Goal: Navigation & Orientation: Find specific page/section

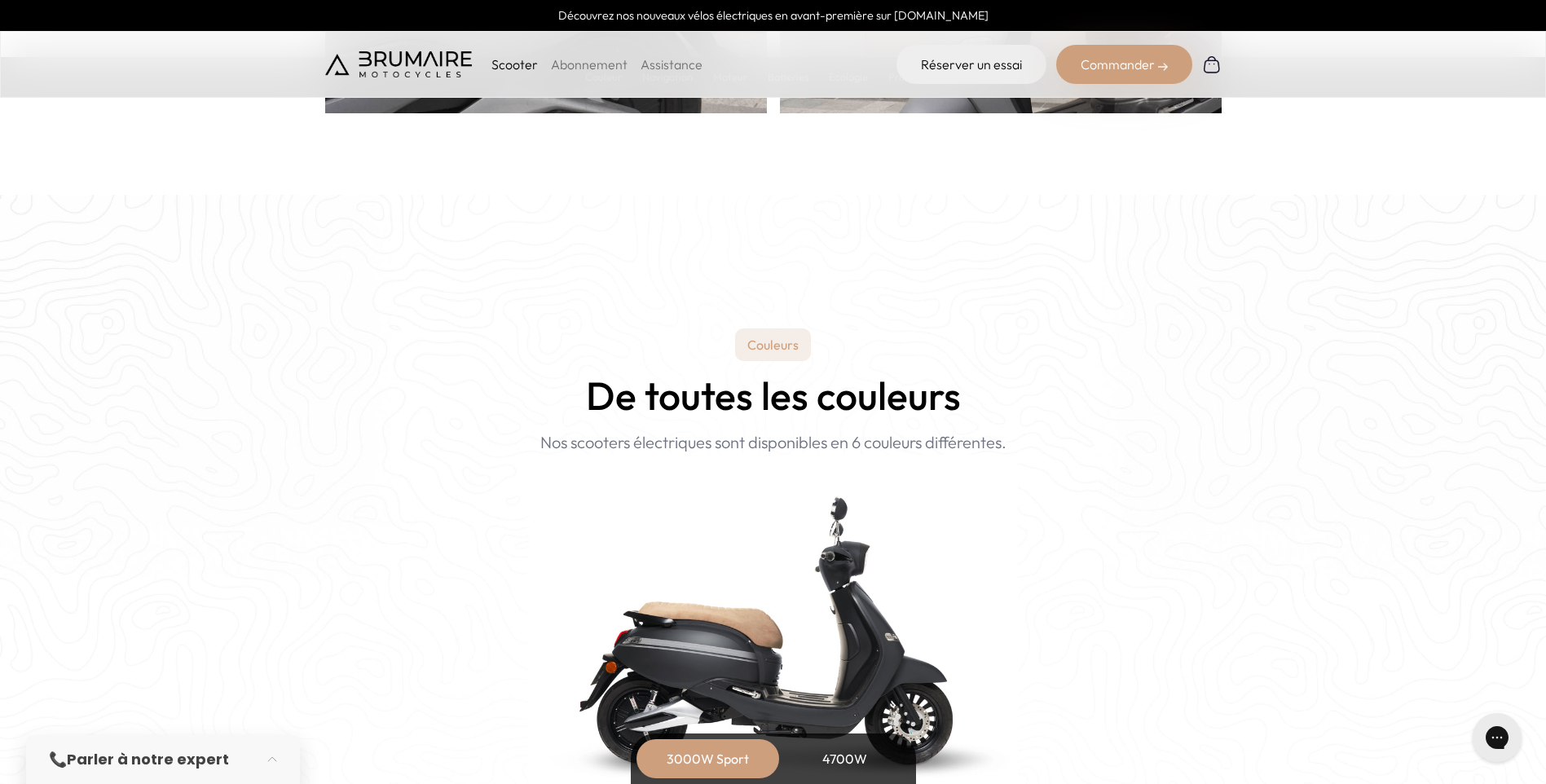
scroll to position [1548, 0]
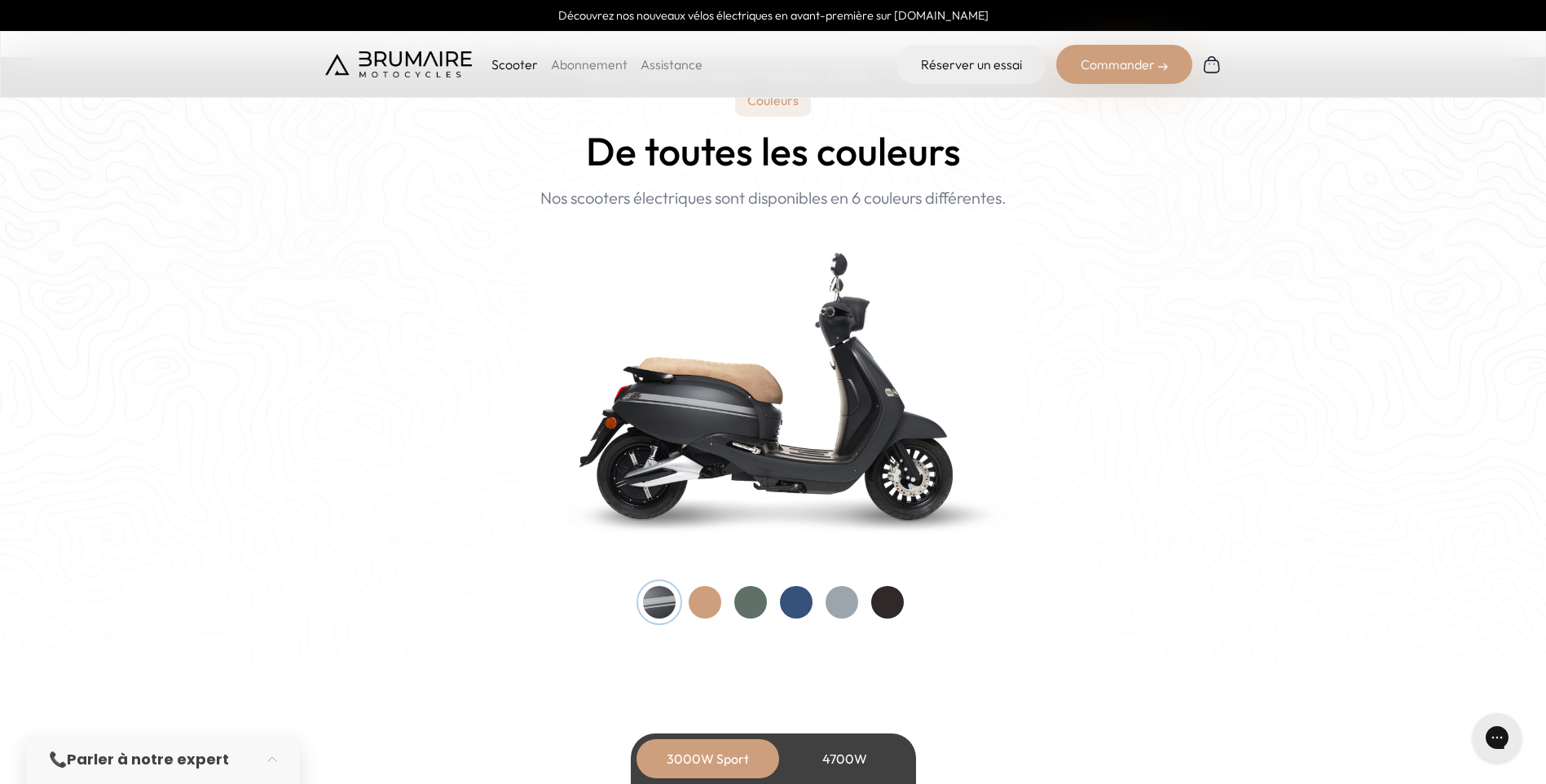
click at [703, 600] on div at bounding box center [704, 602] width 33 height 33
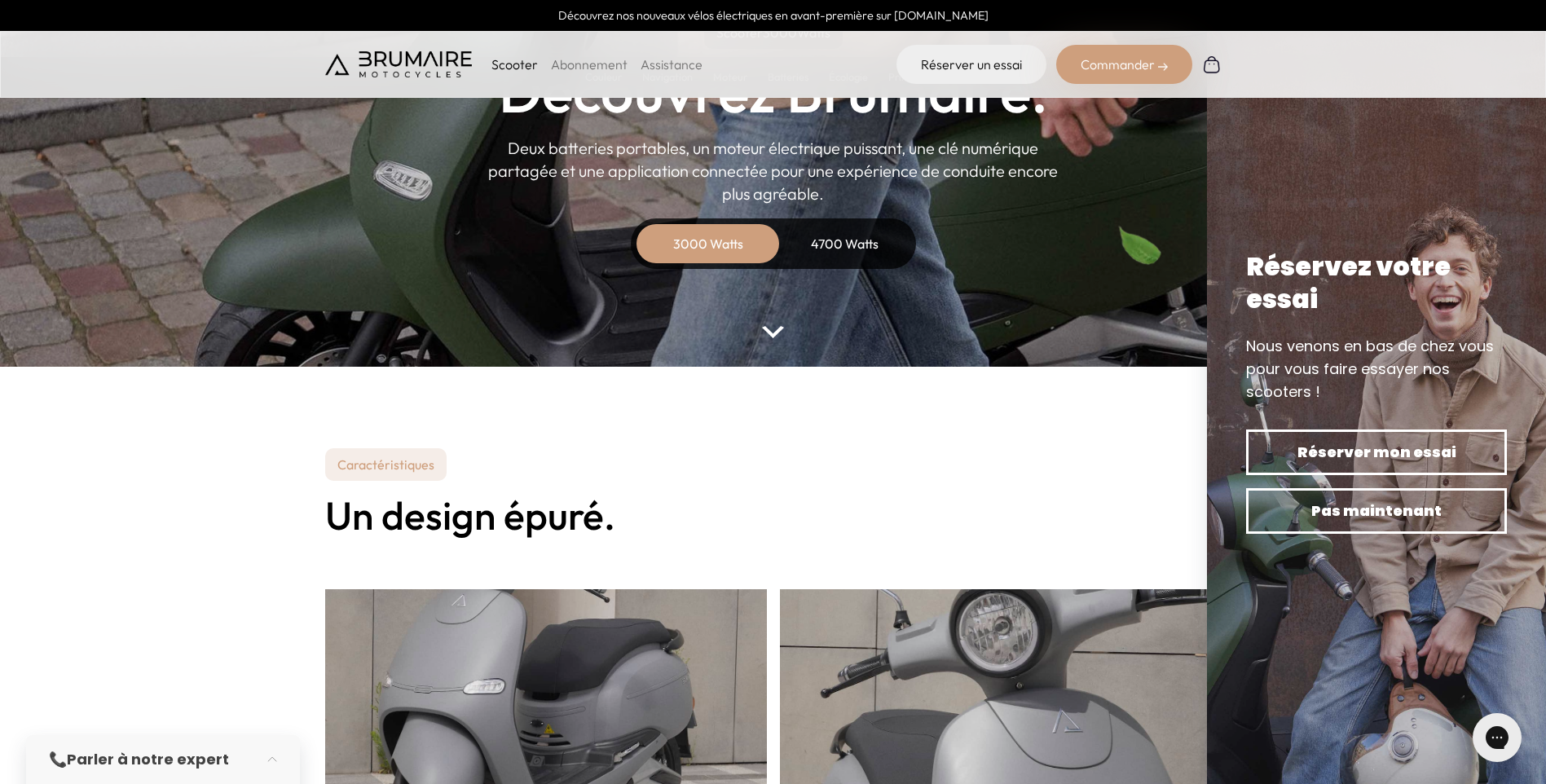
scroll to position [0, 0]
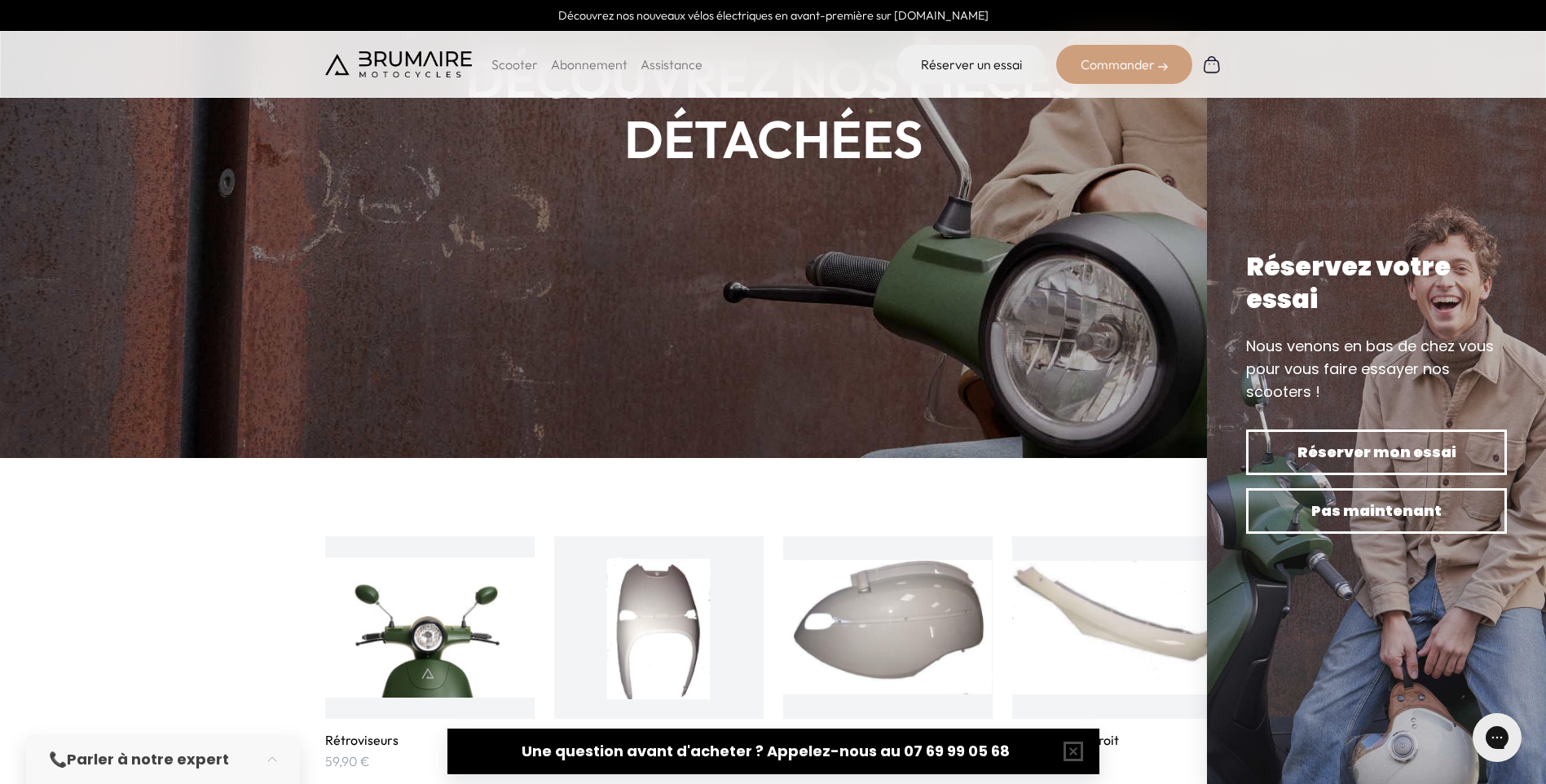
scroll to position [489, 0]
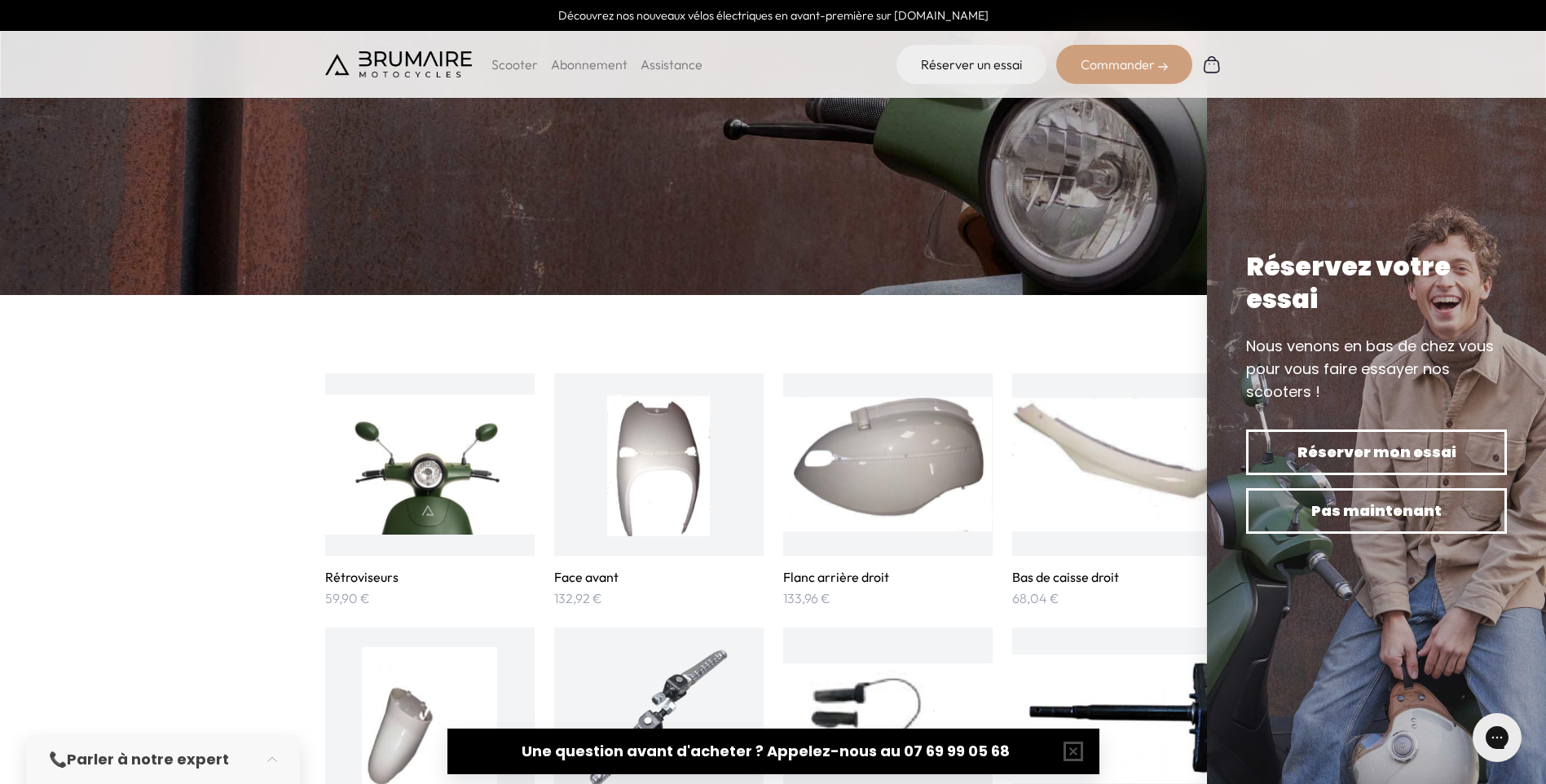
click at [1242, 160] on img at bounding box center [1376, 392] width 339 height 784
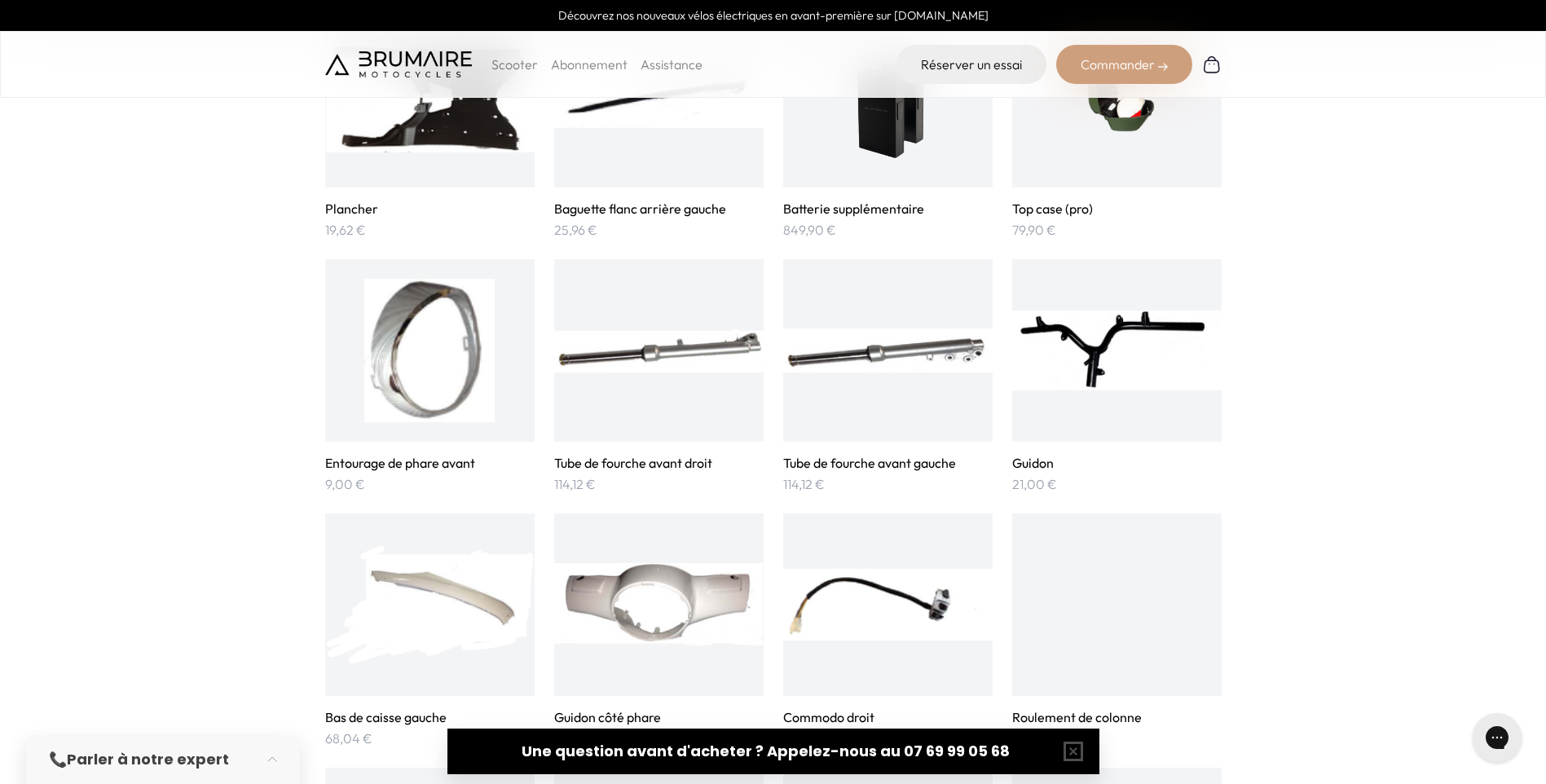
scroll to position [2037, 0]
